Goal: Task Accomplishment & Management: Use online tool/utility

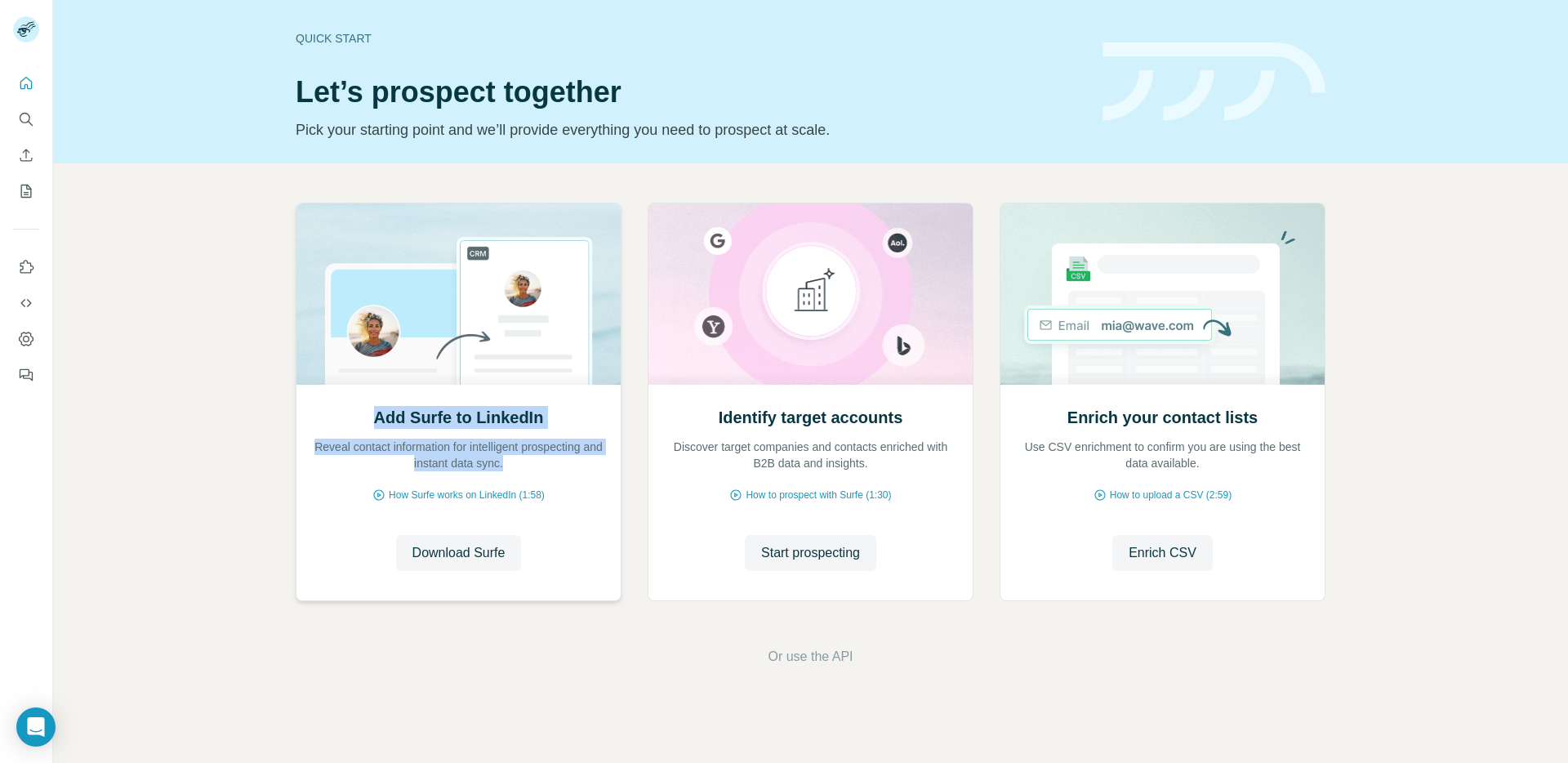
drag, startPoint x: 365, startPoint y: 417, endPoint x: 602, endPoint y: 474, distance: 243.8
click at [602, 474] on div "Add Surfe to LinkedIn Reveal contact information for intelligent prospecting an…" at bounding box center [459, 492] width 324 height 217
click at [600, 471] on div "Add Surfe to LinkedIn Reveal contact information for intelligent prospecting an…" at bounding box center [459, 492] width 324 height 217
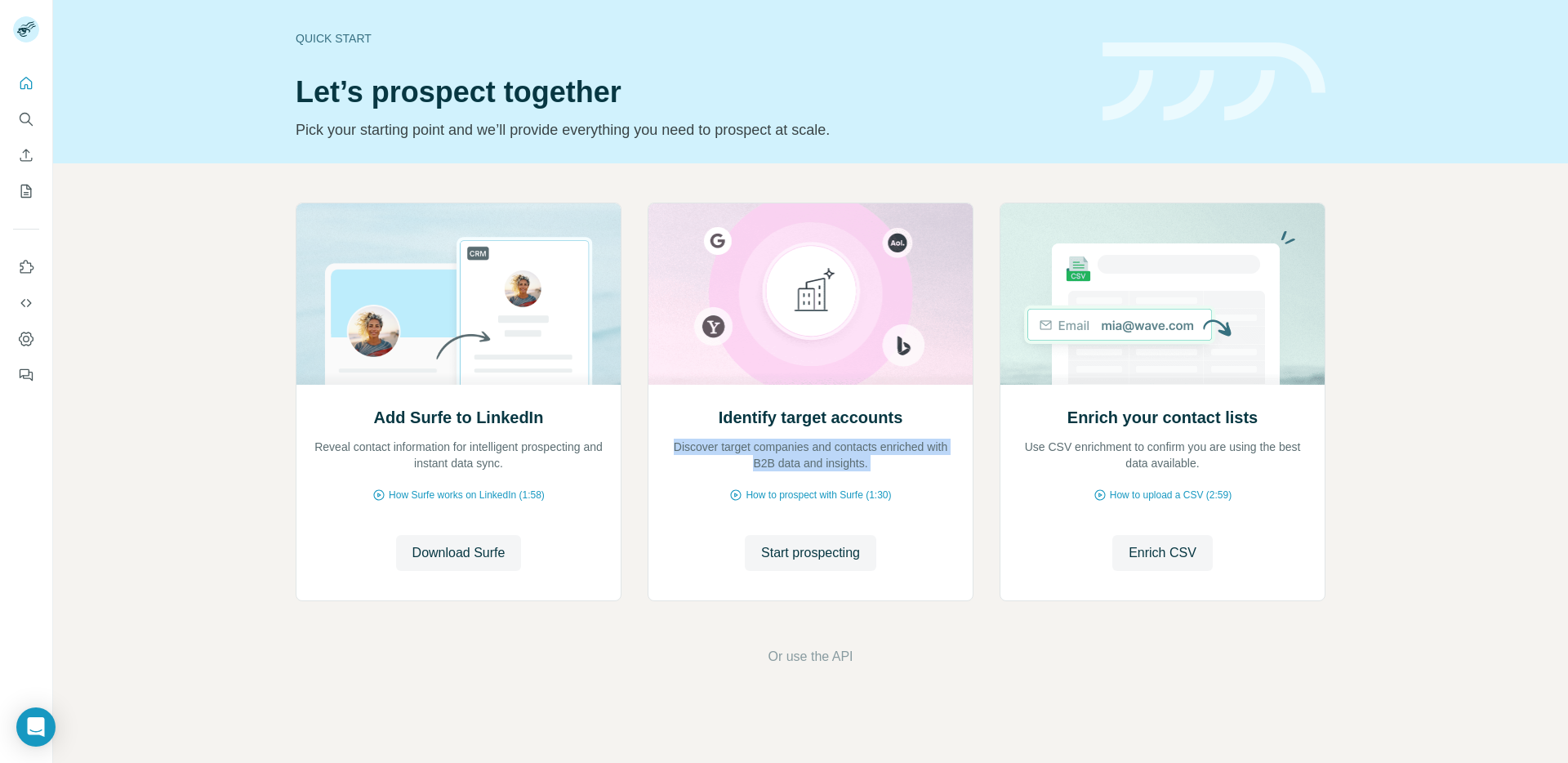
drag, startPoint x: 697, startPoint y: 424, endPoint x: 978, endPoint y: 480, distance: 286.5
click at [978, 480] on div "Add Surfe to LinkedIn Reveal contact information for intelligent prospecting an…" at bounding box center [810, 405] width 1029 height 405
drag, startPoint x: 978, startPoint y: 480, endPoint x: 1062, endPoint y: 433, distance: 96.3
click at [978, 480] on div "Add Surfe to LinkedIn Reveal contact information for intelligent prospecting an…" at bounding box center [810, 405] width 1029 height 405
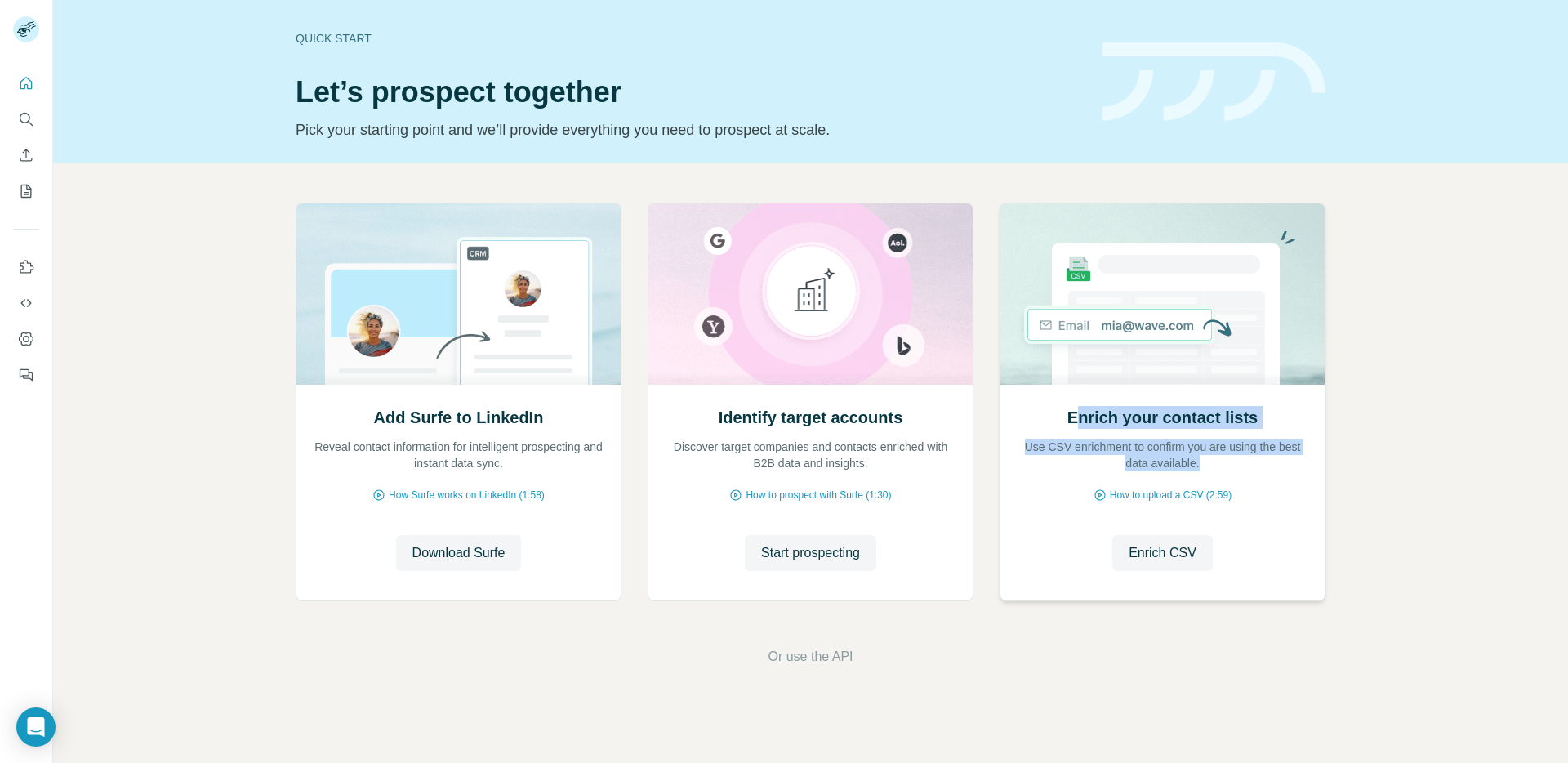
drag, startPoint x: 1077, startPoint y: 418, endPoint x: 1305, endPoint y: 464, distance: 232.6
click at [1305, 464] on div "Enrich your contact lists Use CSV enrichment to confirm you are using the best …" at bounding box center [1162, 438] width 292 height 65
click at [1305, 464] on p "Use CSV enrichment to confirm you are using the best data available." at bounding box center [1162, 454] width 292 height 33
drag, startPoint x: 1208, startPoint y: 455, endPoint x: 1055, endPoint y: 409, distance: 159.8
click at [1147, 438] on p "Use CSV enrichment to confirm you are using the best data available." at bounding box center [1162, 454] width 292 height 33
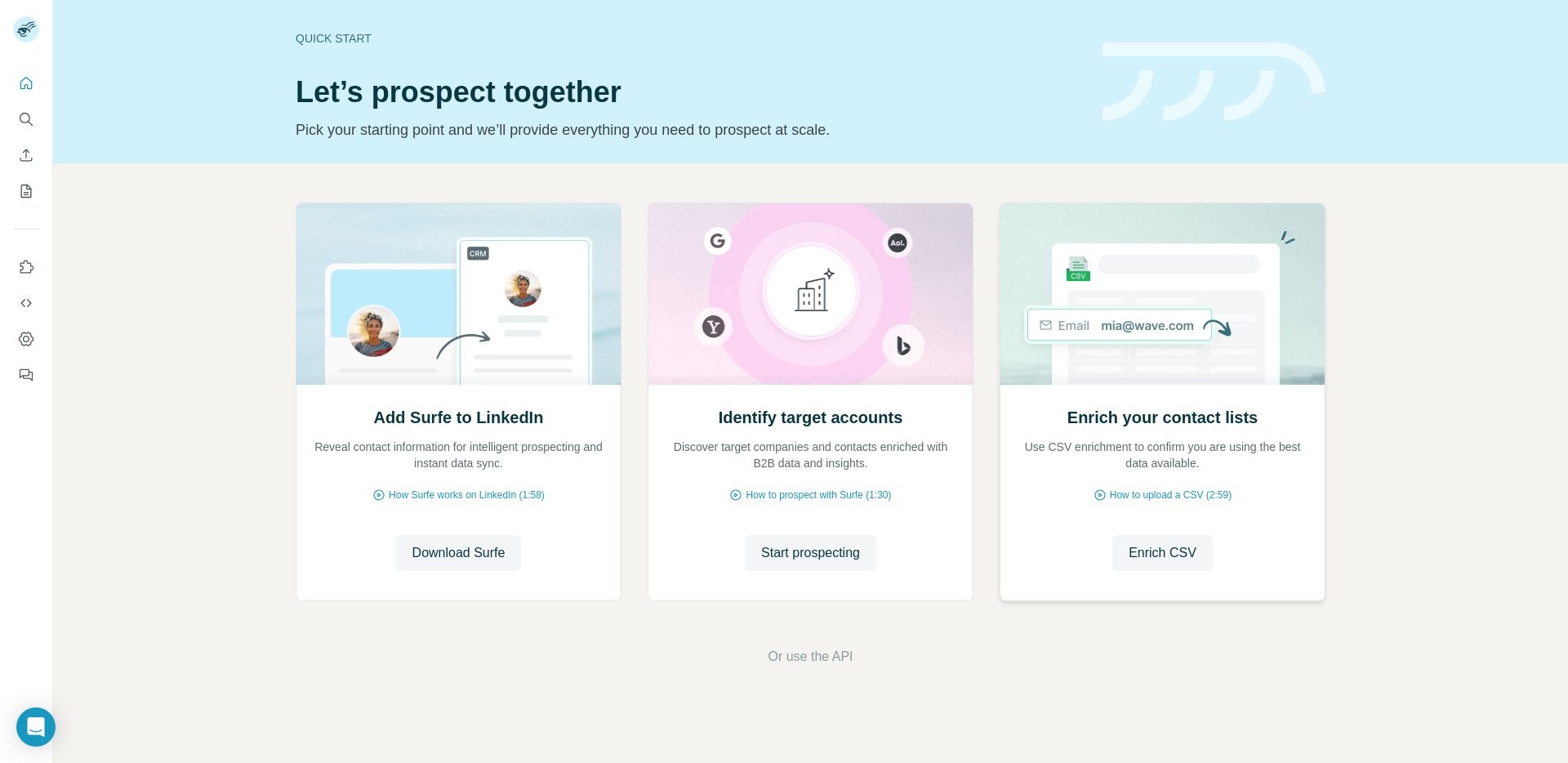
click at [1055, 409] on div "Enrich your contact lists Use CSV enrichment to confirm you are using the best …" at bounding box center [1162, 438] width 292 height 65
drag, startPoint x: 1221, startPoint y: 461, endPoint x: 1287, endPoint y: 481, distance: 69.0
click at [1286, 481] on div "Enrich your contact lists Use CSV enrichment to confirm you are using the best …" at bounding box center [1162, 492] width 324 height 217
click at [1287, 481] on div "Enrich your contact lists Use CSV enrichment to confirm you are using the best …" at bounding box center [1162, 492] width 324 height 217
drag, startPoint x: 267, startPoint y: 112, endPoint x: 392, endPoint y: 80, distance: 129.0
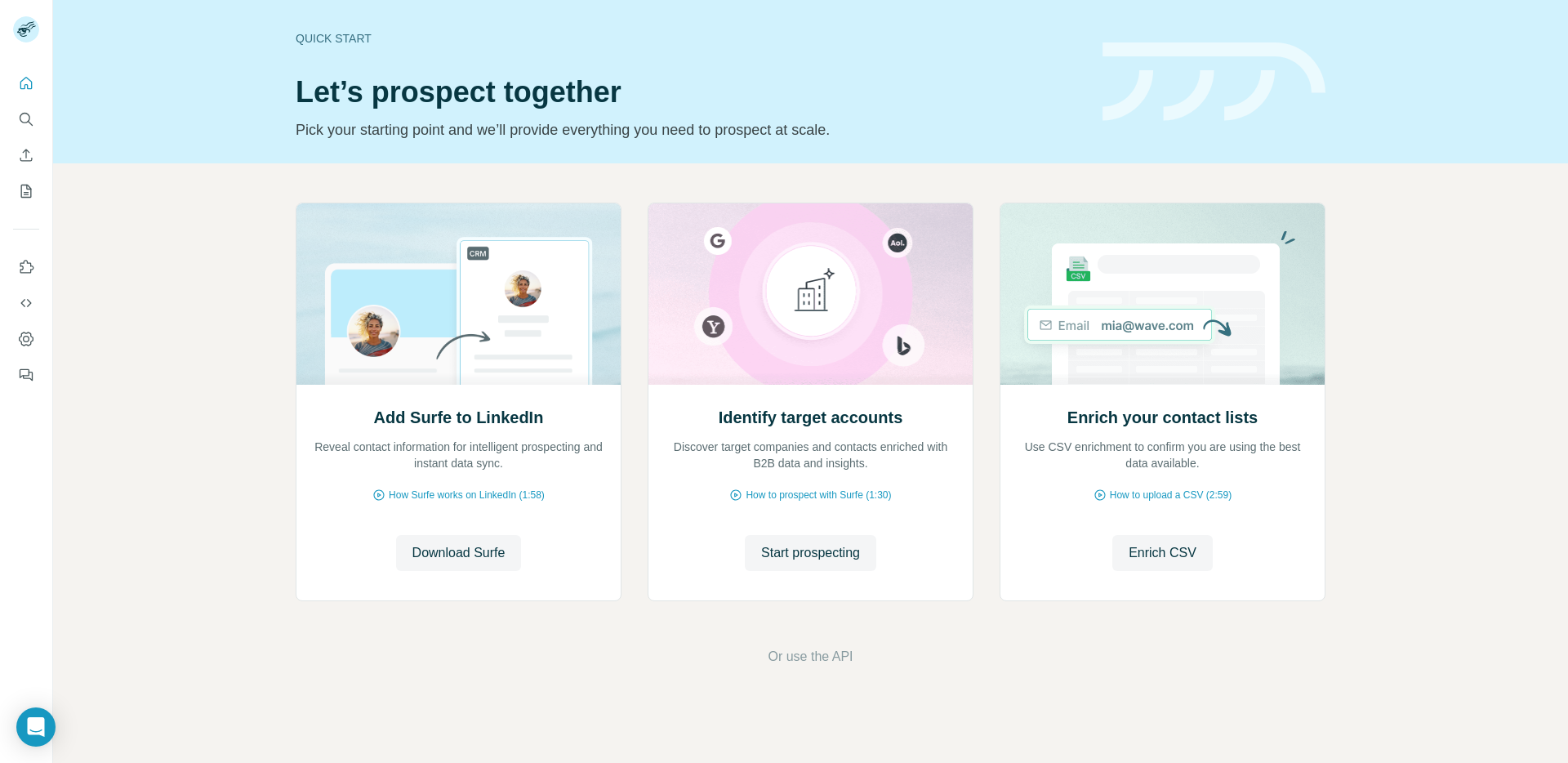
click at [297, 105] on div "Quick start Let’s prospect together Pick your starting point and we’ll provide …" at bounding box center [810, 81] width 1515 height 163
drag, startPoint x: 675, startPoint y: 451, endPoint x: 883, endPoint y: 474, distance: 209.3
click at [885, 474] on div "Add Surfe to LinkedIn Reveal contact information for intelligent prospecting an…" at bounding box center [810, 405] width 1029 height 405
drag, startPoint x: 316, startPoint y: 451, endPoint x: 586, endPoint y: 470, distance: 270.7
click at [586, 470] on p "Reveal contact information for intelligent prospecting and instant data sync." at bounding box center [458, 454] width 292 height 33
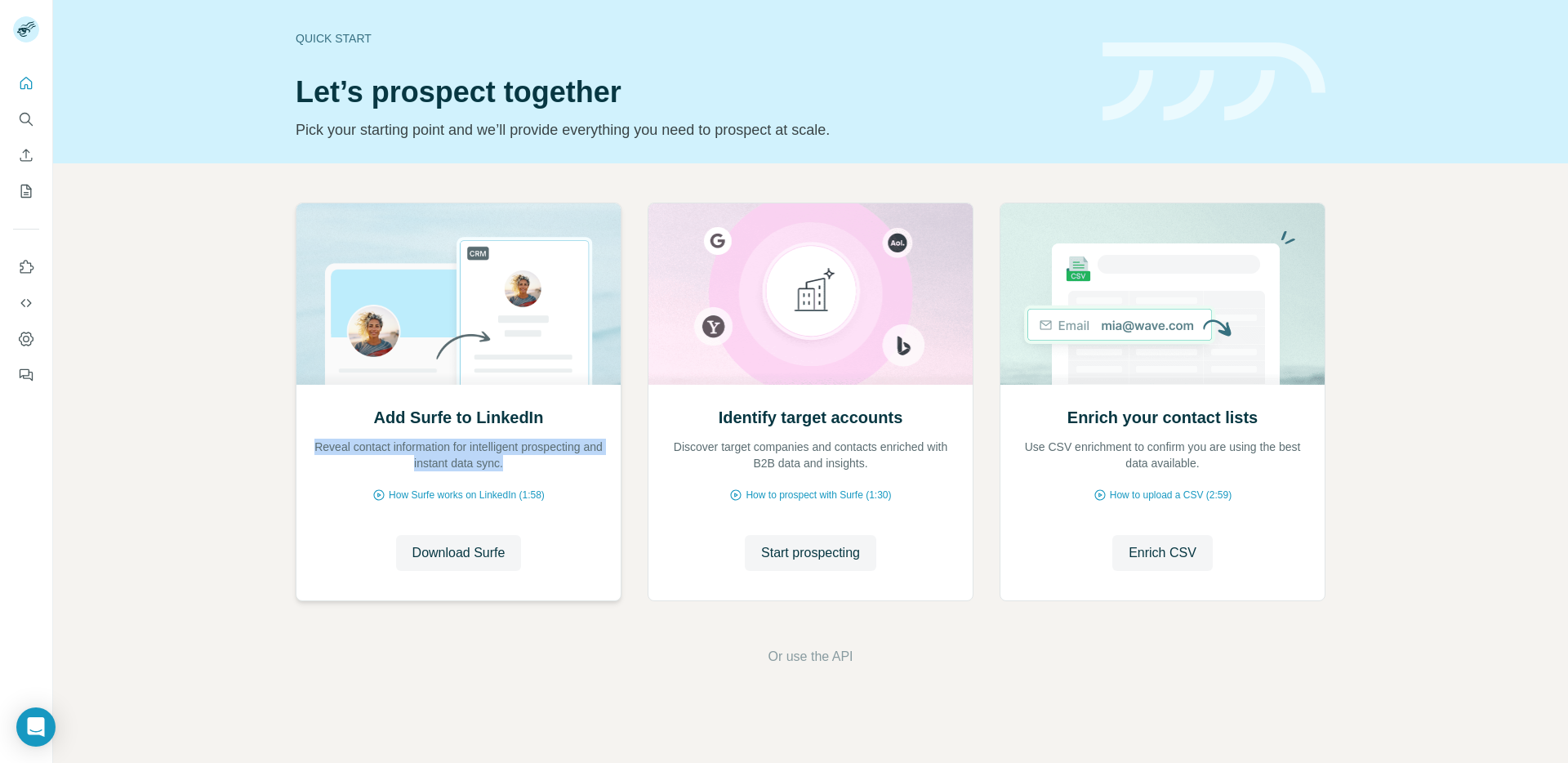
click at [586, 470] on p "Reveal contact information for intelligent prospecting and instant data sync." at bounding box center [458, 454] width 292 height 33
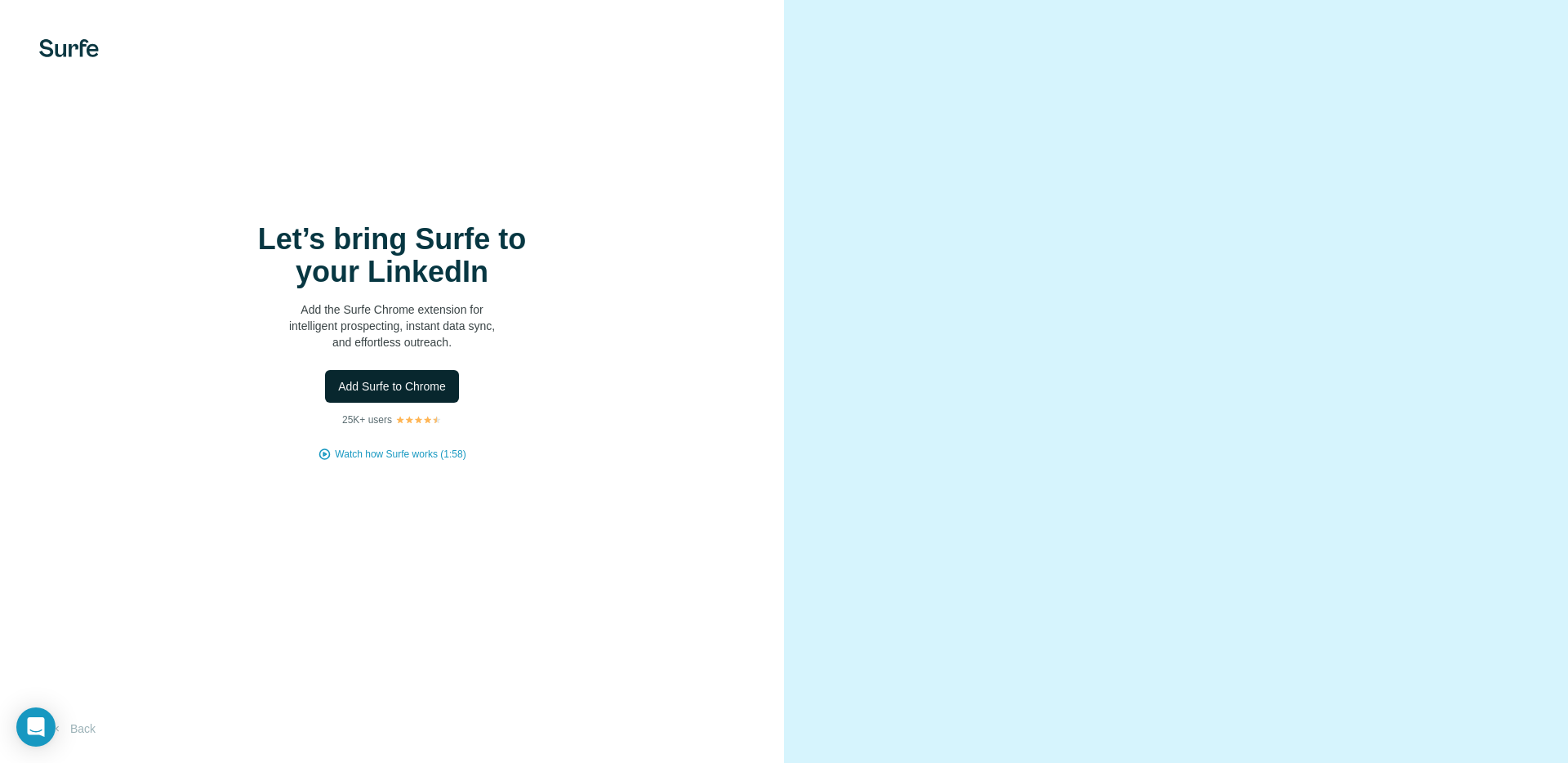
click at [380, 390] on span "Add Surfe to Chrome" at bounding box center [392, 386] width 108 height 17
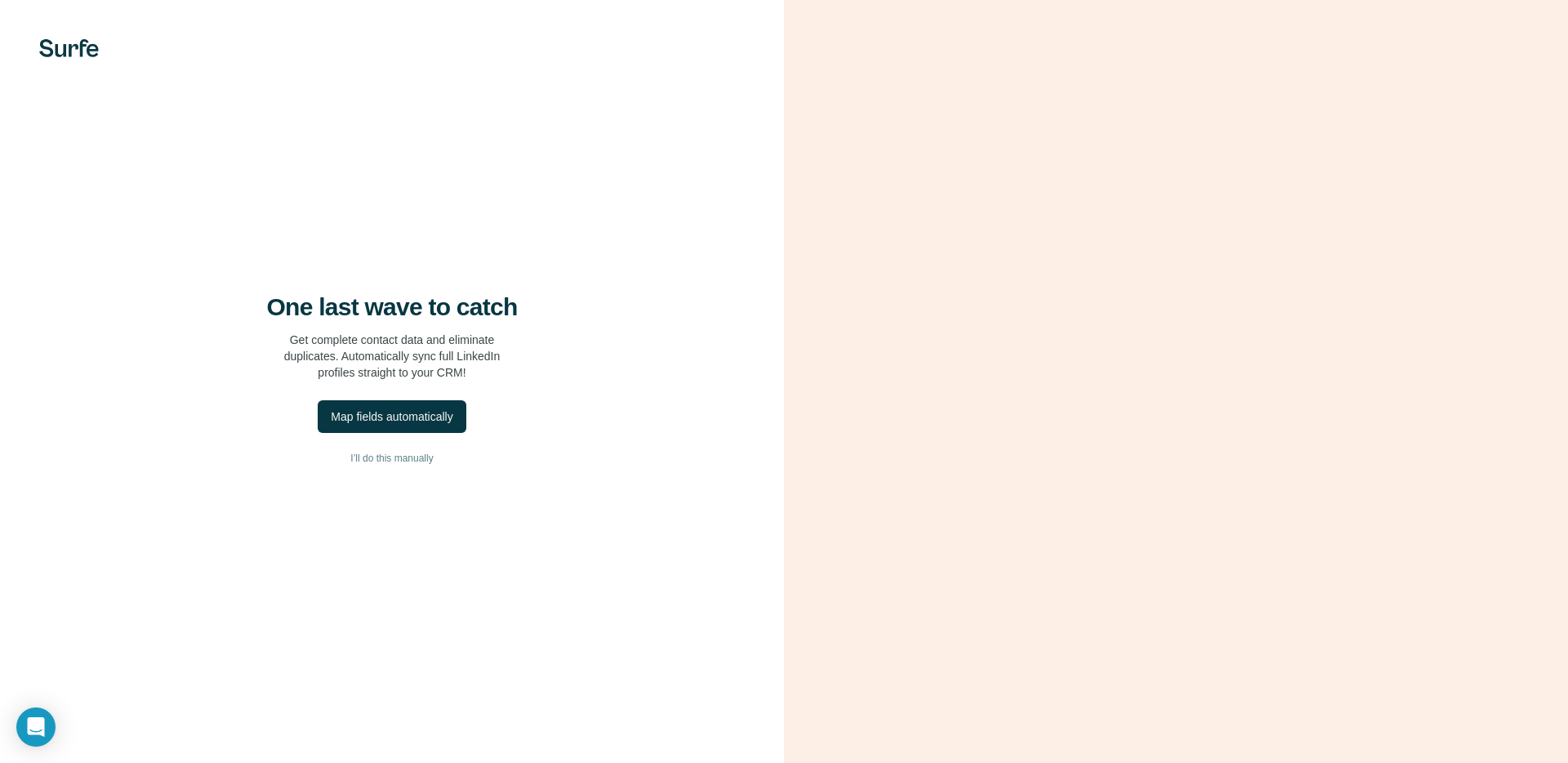
click at [572, 339] on div "One last wave to catch Get complete contact data and eliminate duplicates. Auto…" at bounding box center [392, 337] width 719 height 89
click at [395, 461] on span "I’ll do this manually" at bounding box center [392, 458] width 82 height 15
click at [384, 463] on span "I’ll do this manually" at bounding box center [392, 458] width 82 height 15
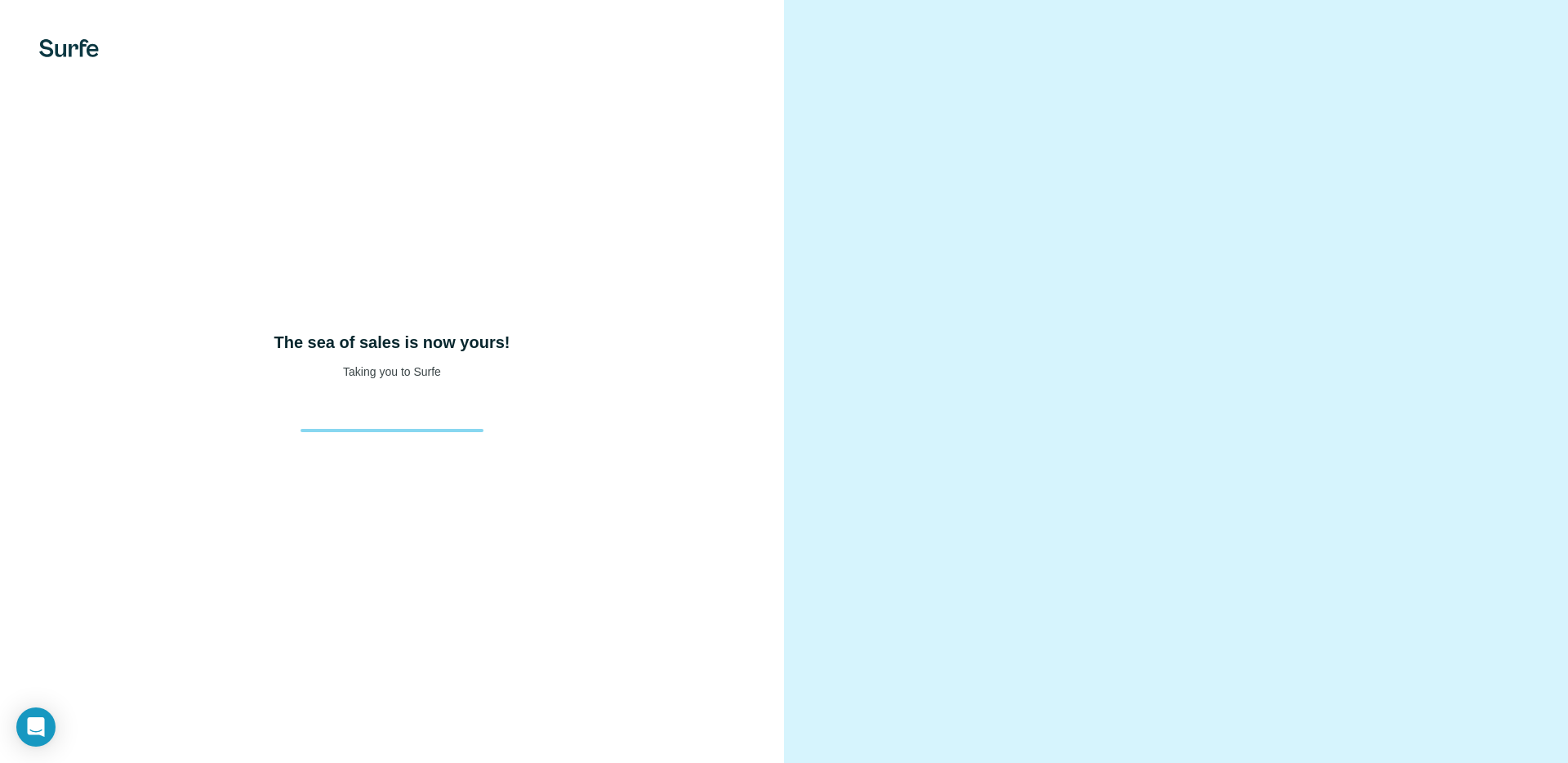
click at [467, 395] on div "The sea of sales is now yours! Taking you to Surfe" at bounding box center [392, 382] width 784 height 763
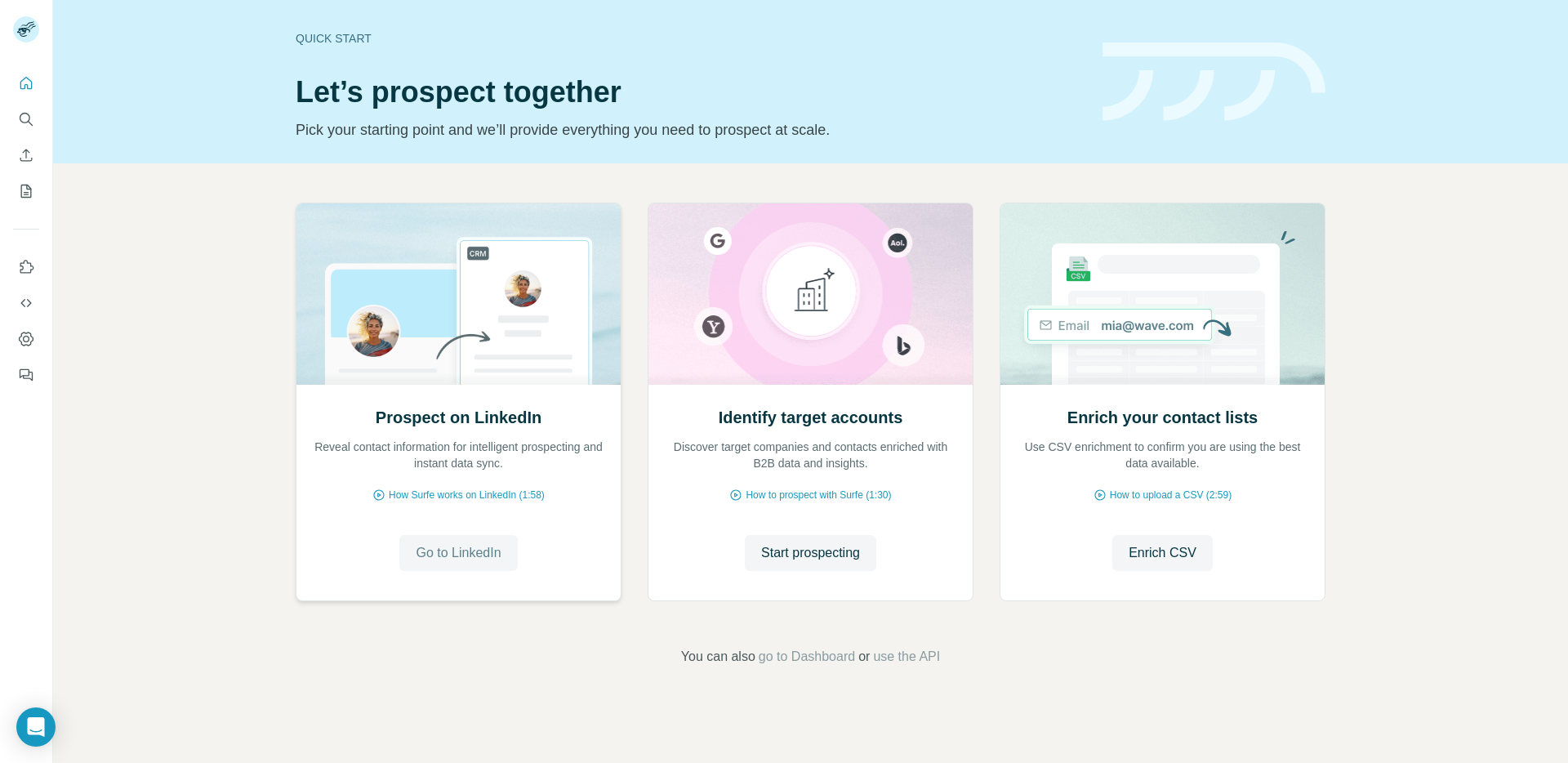
click at [460, 563] on button "Go to LinkedIn" at bounding box center [458, 553] width 117 height 36
